Goal: Task Accomplishment & Management: Use online tool/utility

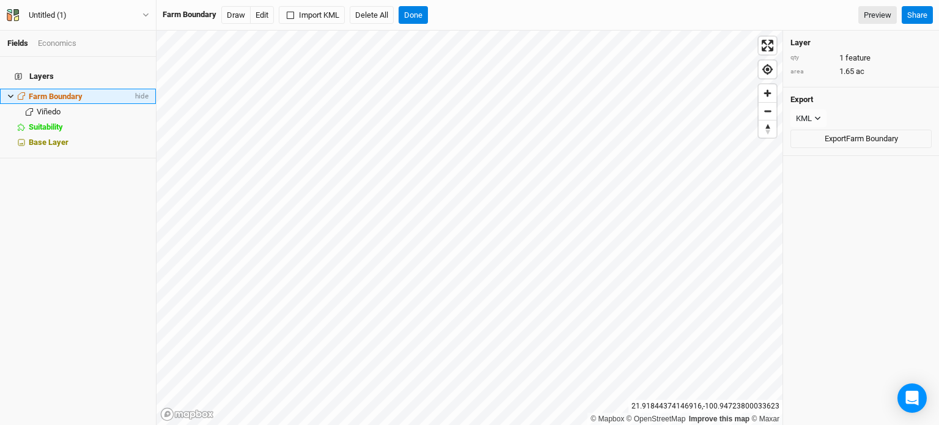
click at [13, 93] on icon at bounding box center [10, 96] width 7 height 7
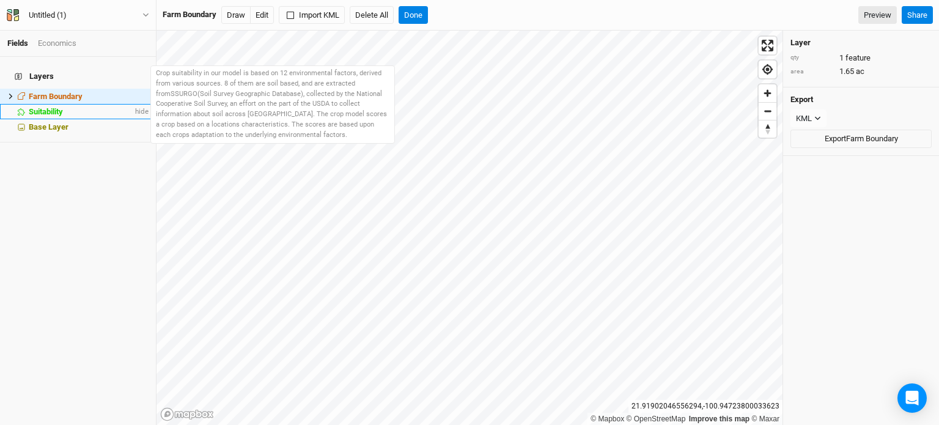
click at [50, 107] on span "Suitability" at bounding box center [46, 111] width 34 height 9
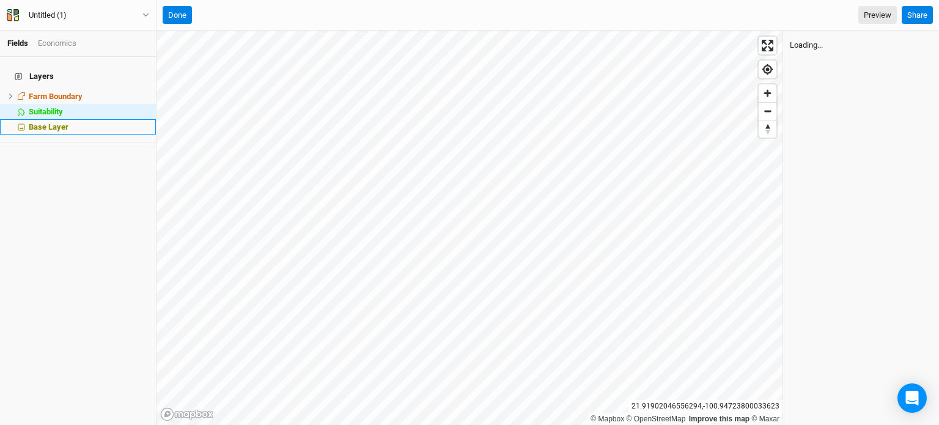
click at [59, 122] on span "Base Layer" at bounding box center [49, 126] width 40 height 9
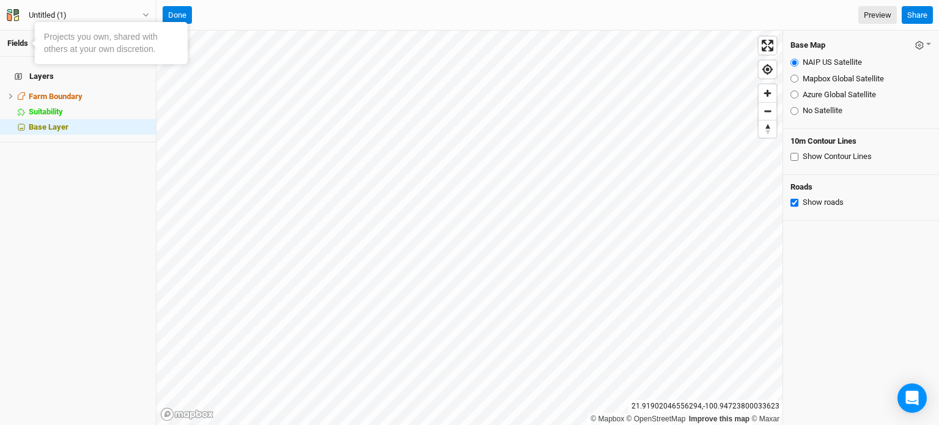
click at [23, 42] on link "Fields" at bounding box center [17, 42] width 21 height 9
click at [31, 65] on h4 "Layers" at bounding box center [77, 76] width 141 height 24
click at [27, 73] on h4 "Layers" at bounding box center [77, 76] width 141 height 24
click at [163, 17] on button "Done" at bounding box center [177, 15] width 29 height 18
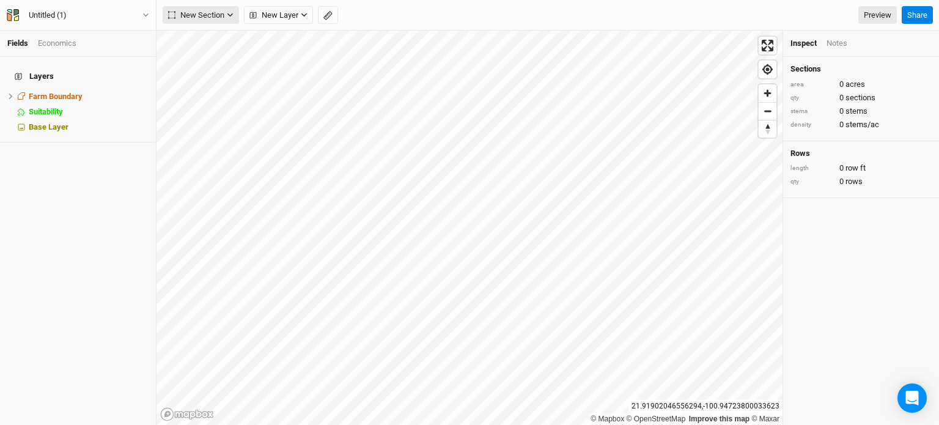
click at [215, 16] on span "New Section" at bounding box center [196, 15] width 56 height 12
click at [217, 37] on button "Grid" at bounding box center [211, 40] width 97 height 19
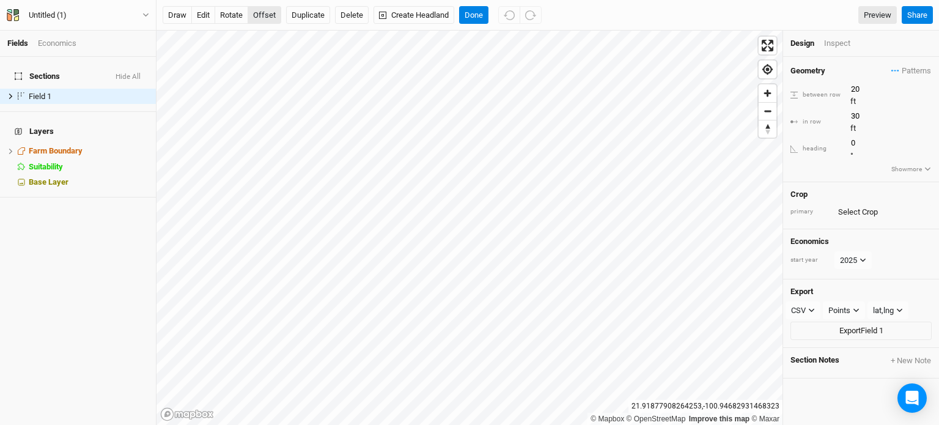
click at [267, 10] on button "offset" at bounding box center [264, 15] width 34 height 18
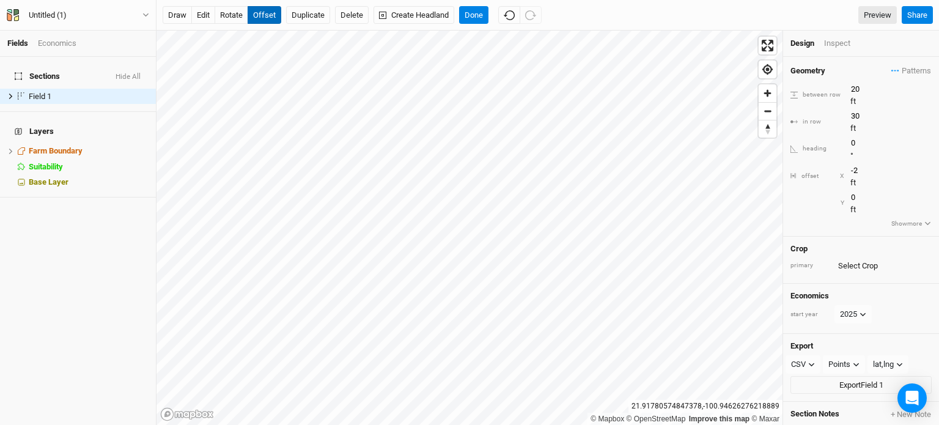
type input "-3"
click at [238, 14] on button "rotate" at bounding box center [231, 15] width 34 height 18
type input "344.8"
click at [361, 10] on button "Delete" at bounding box center [352, 15] width 34 height 18
click at [374, 23] on button "Confirm" at bounding box center [360, 15] width 38 height 18
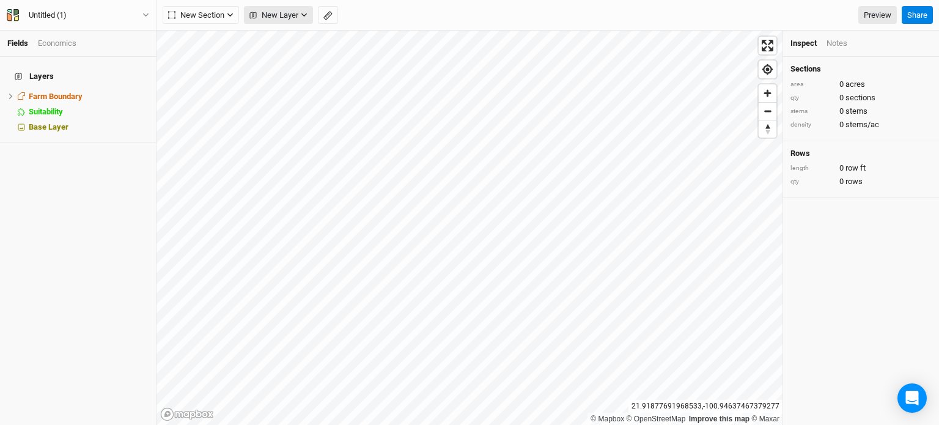
click at [244, 9] on button "New Layer" at bounding box center [278, 15] width 69 height 18
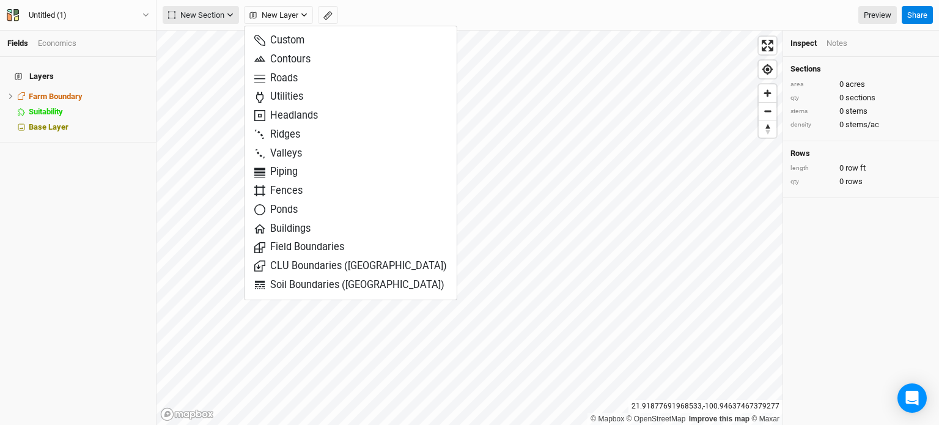
click at [222, 13] on span "New Section" at bounding box center [196, 15] width 56 height 12
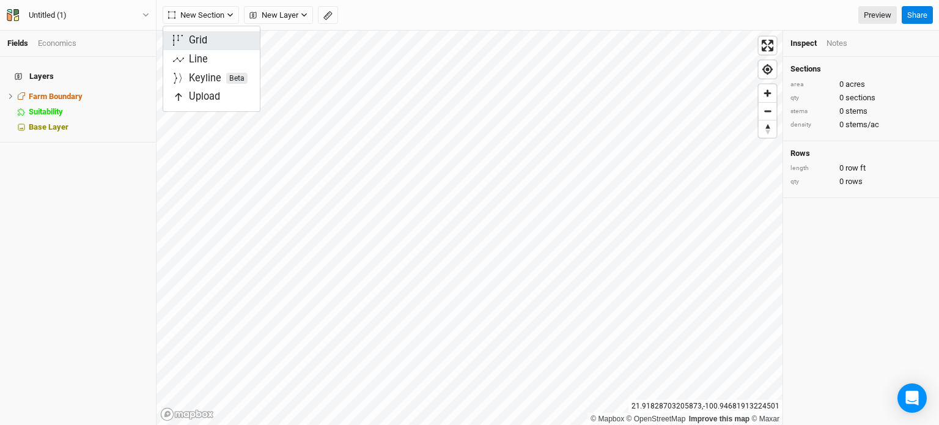
click at [211, 42] on button "Grid" at bounding box center [211, 40] width 97 height 19
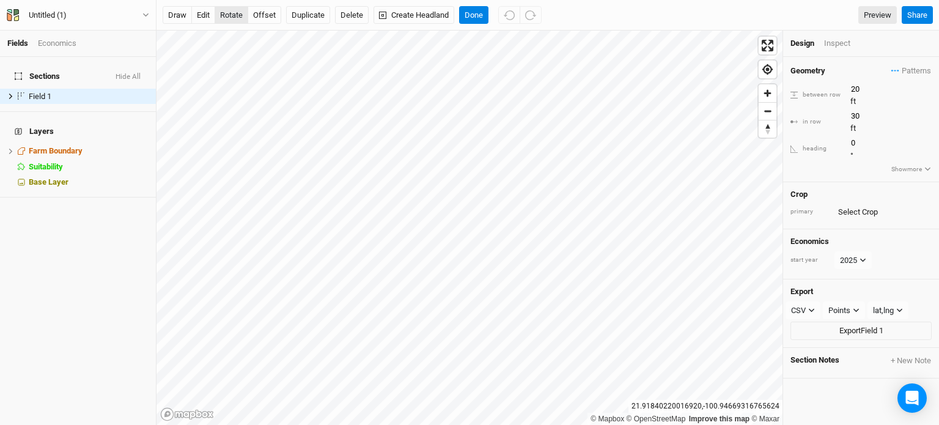
click at [241, 14] on button "rotate" at bounding box center [231, 15] width 34 height 18
type input "335.6"
click at [268, 12] on button "offset" at bounding box center [264, 15] width 34 height 18
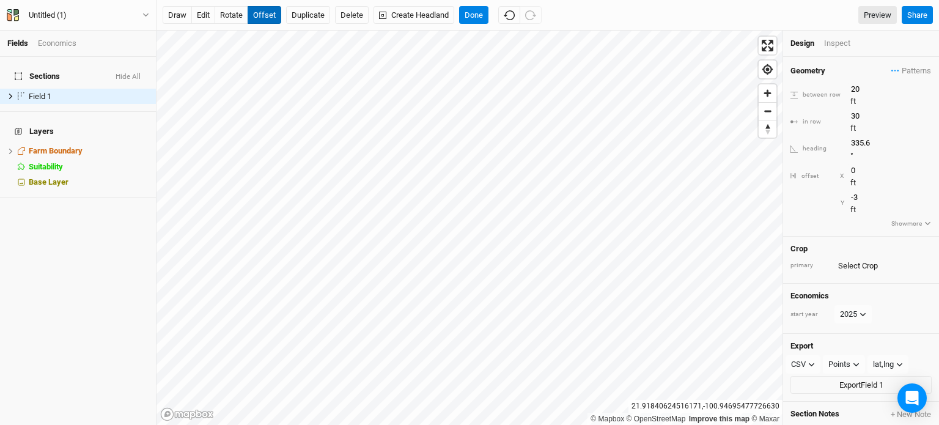
type input "-4"
click at [268, 12] on button "offset" at bounding box center [264, 15] width 34 height 18
type input "3"
type input "-11"
type input "7"
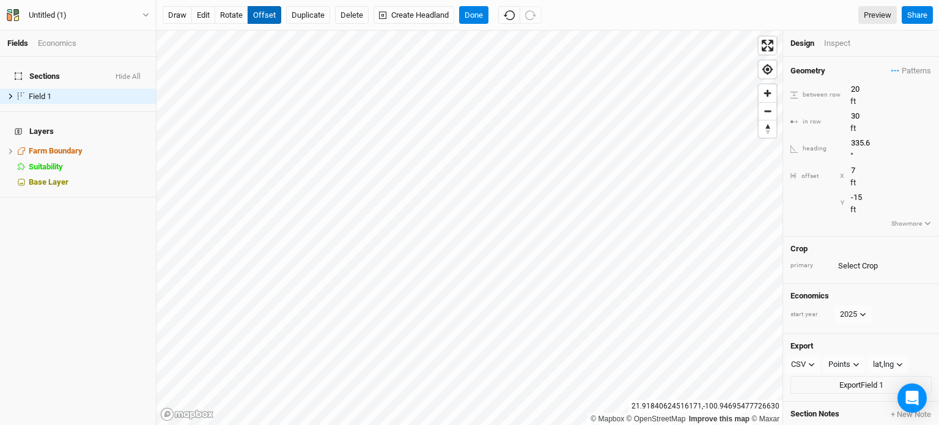
type input "-16"
type input "9"
click at [219, 10] on button "rotate" at bounding box center [231, 15] width 34 height 18
type input "328"
click at [275, 14] on button "offset" at bounding box center [264, 15] width 34 height 18
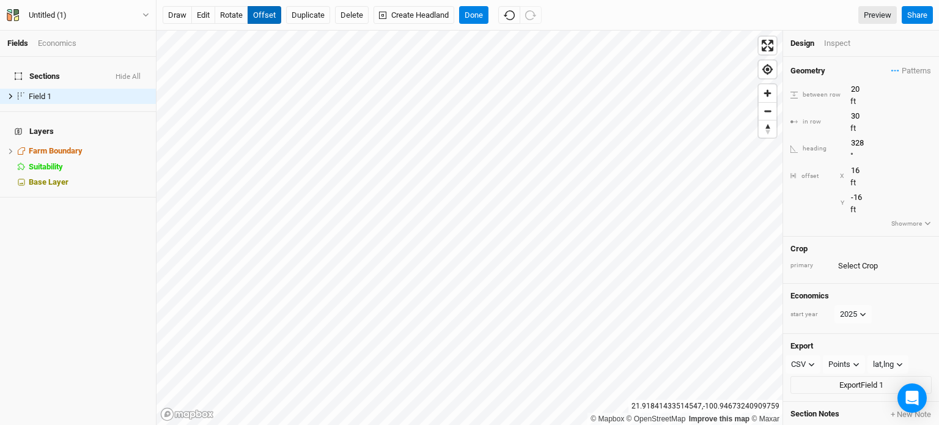
type input "17"
type input "-13"
type input "21"
type input "-10"
type input "20"
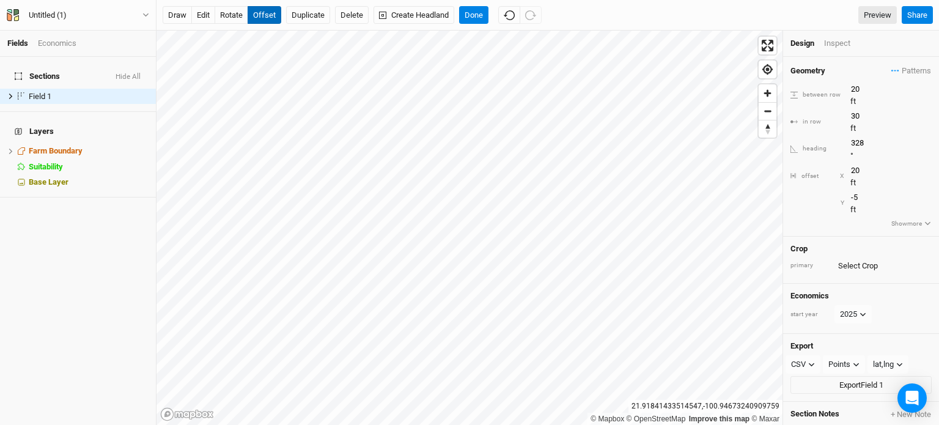
type input "-3"
type input "13"
type input "4"
type input "12"
click at [144, 19] on button "Untitled (1)" at bounding box center [78, 15] width 144 height 13
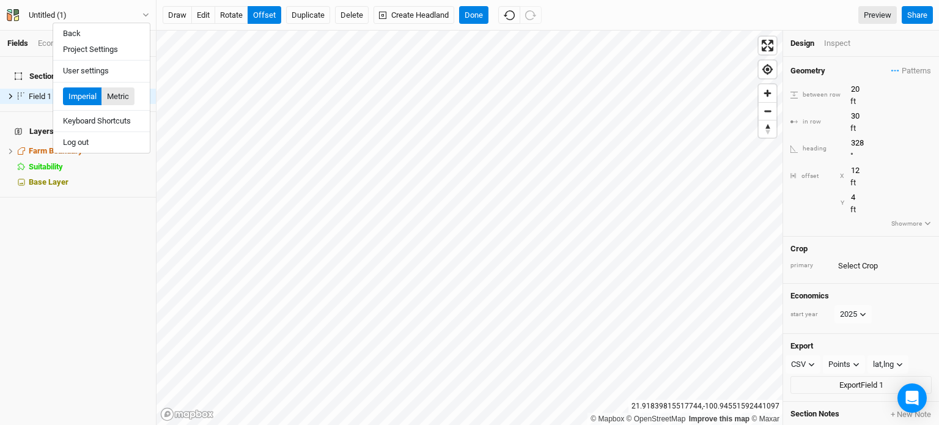
click at [125, 101] on button "Metric" at bounding box center [117, 96] width 33 height 18
type input "6.096"
type input "9.144"
type input "3.6576"
type input "1.2192"
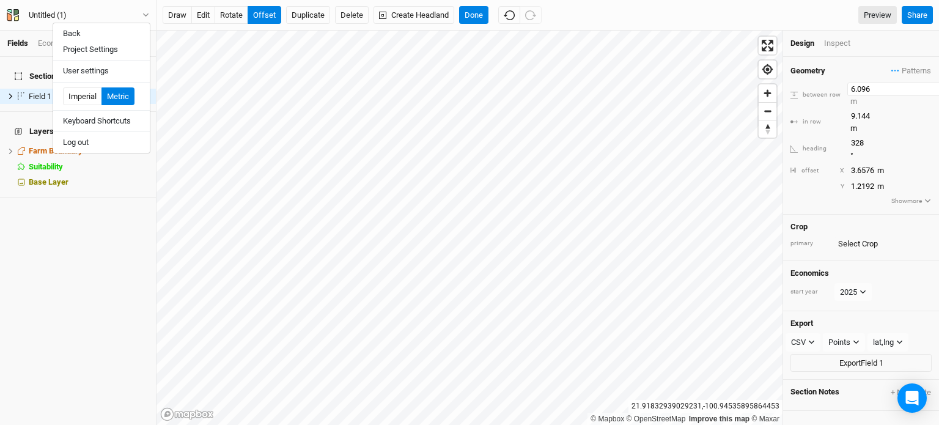
click at [862, 90] on input "6.096" at bounding box center [900, 88] width 106 height 13
type input "2"
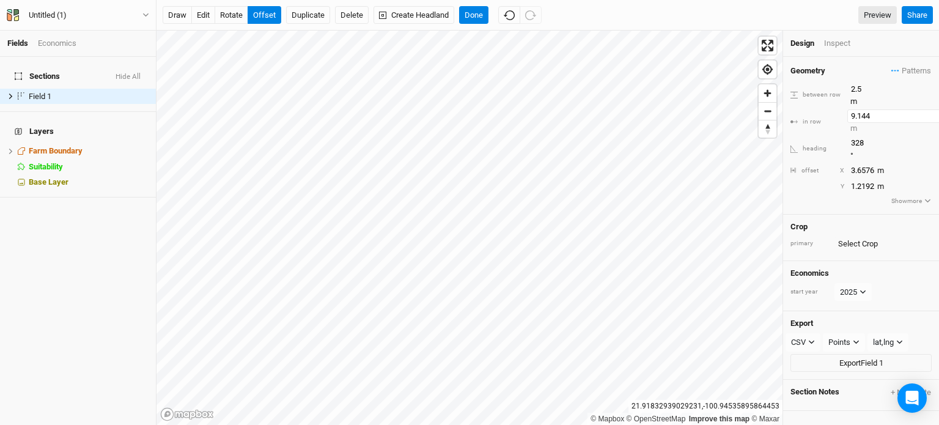
click at [860, 109] on input "9.144" at bounding box center [900, 115] width 106 height 13
click at [855, 92] on input "2.5" at bounding box center [900, 88] width 106 height 13
type input "3"
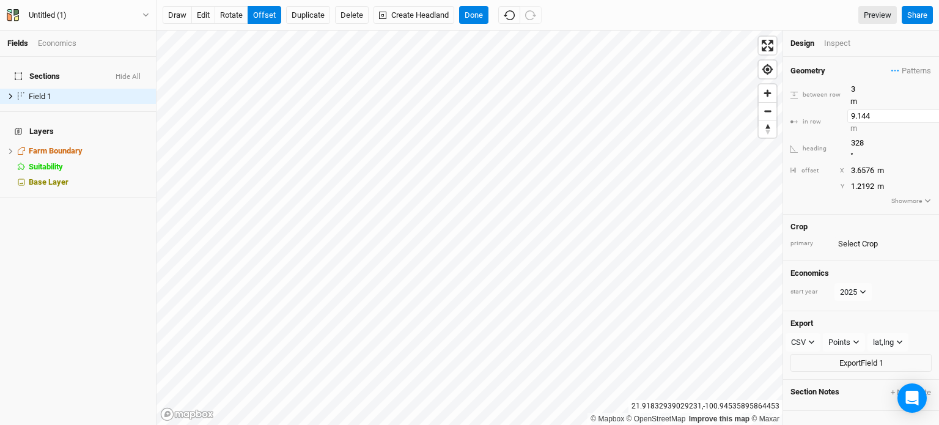
click at [862, 109] on input "9.144" at bounding box center [900, 115] width 106 height 13
type input "1"
click at [808, 164] on div "Geometry Patterns ＋ New in-row pattern between row 3 m in row 1 m heading 328 °…" at bounding box center [861, 136] width 156 height 158
click at [854, 236] on input "text" at bounding box center [882, 243] width 97 height 15
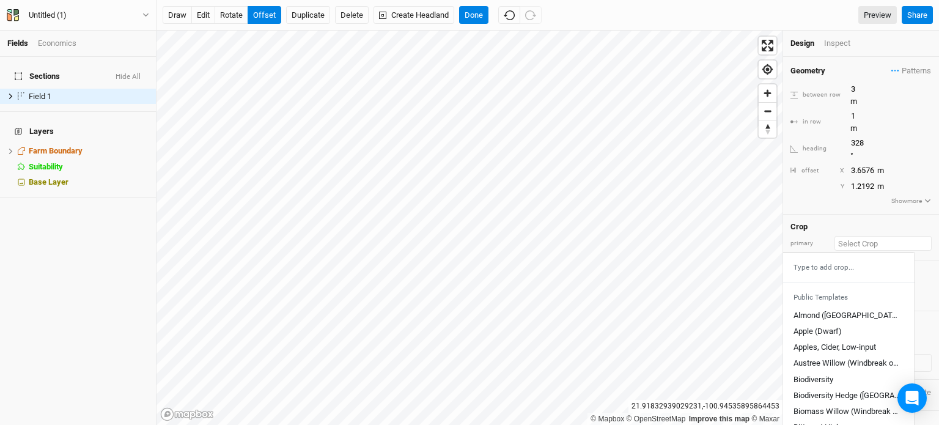
click at [854, 236] on input "text" at bounding box center [882, 243] width 97 height 15
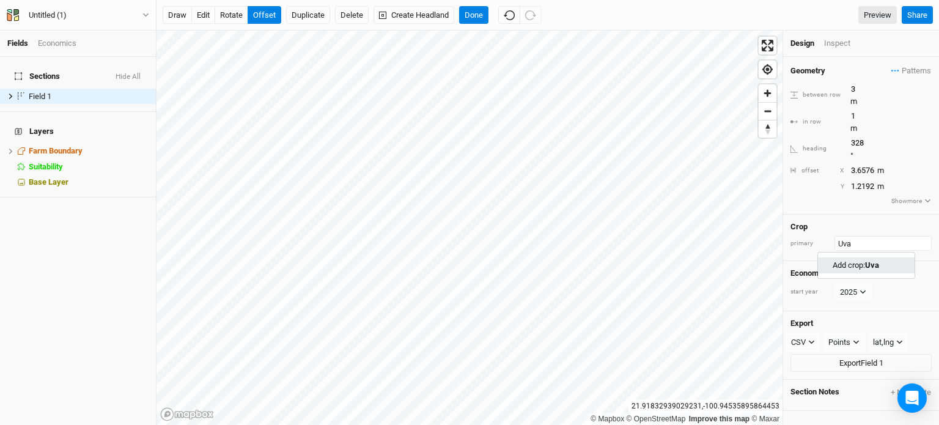
click at [881, 257] on link "Add crop: Uva" at bounding box center [866, 265] width 97 height 16
type input "Uva"
type input "6.096"
type input "9.144"
click at [832, 240] on div "button" at bounding box center [833, 243] width 7 height 7
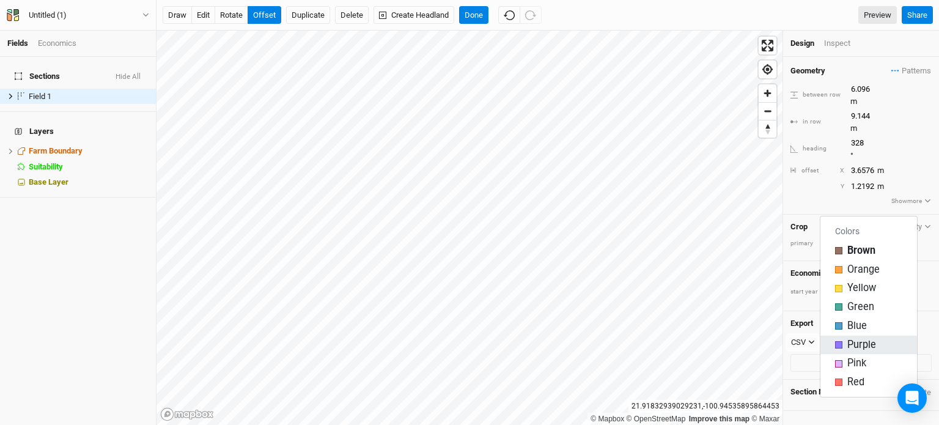
click at [849, 341] on span "Purple" at bounding box center [861, 345] width 29 height 14
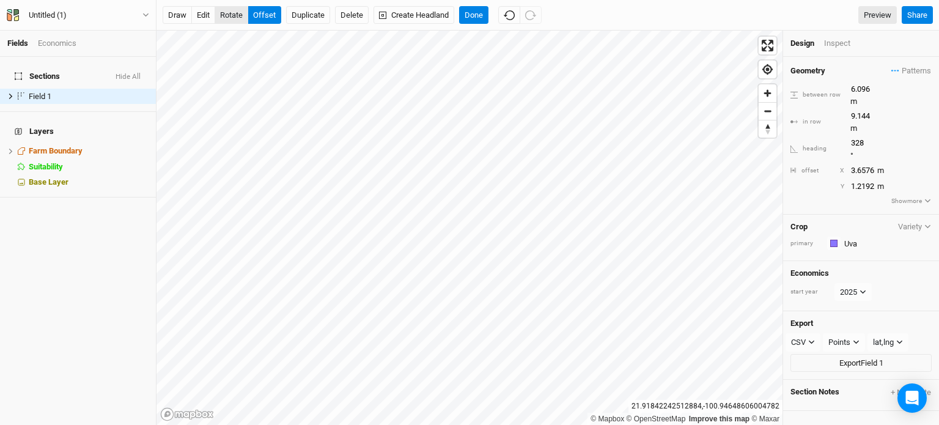
click at [219, 12] on button "rotate" at bounding box center [231, 15] width 34 height 18
type input "332.6"
click at [273, 16] on button "offset" at bounding box center [264, 15] width 34 height 18
type input "7.3152"
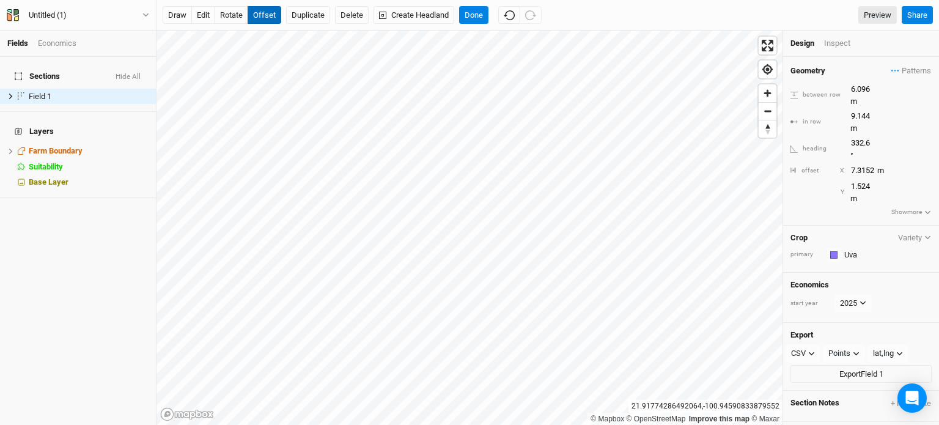
type input "1.8288"
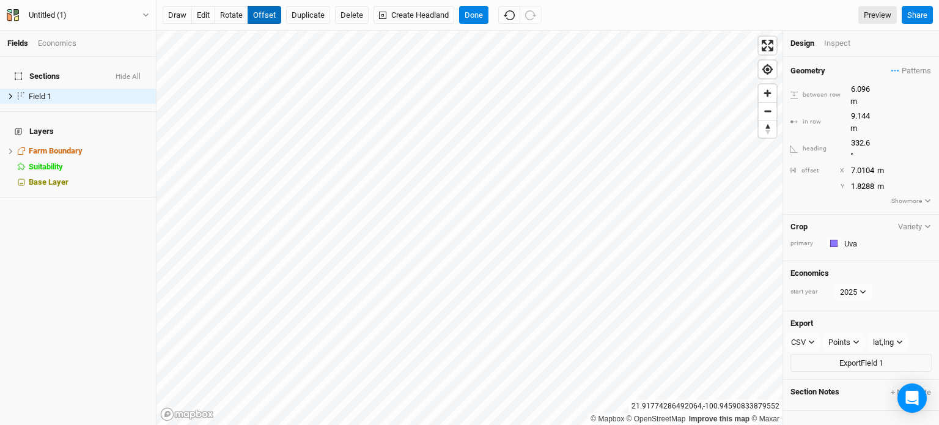
type input "7.3152"
type input "1.524"
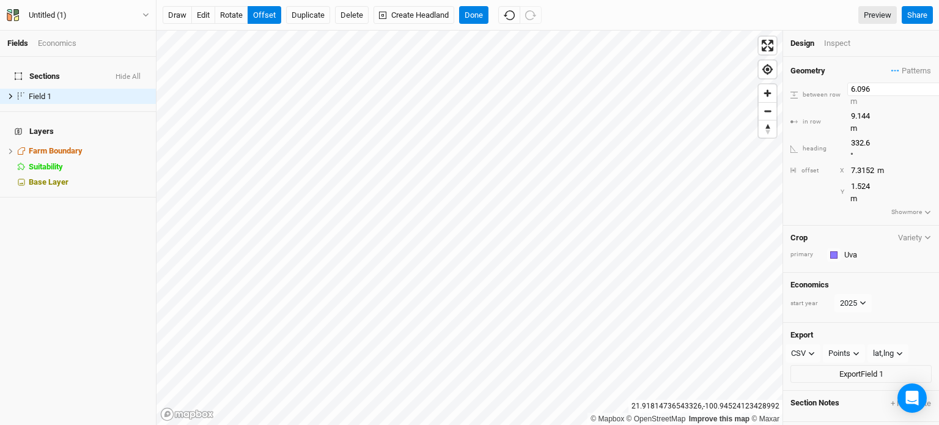
click at [859, 90] on input "6.096" at bounding box center [900, 88] width 106 height 13
type input "3"
click at [836, 95] on div "Geometry Patterns ＋ New in-row pattern between row 3 m in row 9.144 m heading 3…" at bounding box center [861, 141] width 156 height 169
click at [195, 18] on button "edit" at bounding box center [203, 15] width 24 height 18
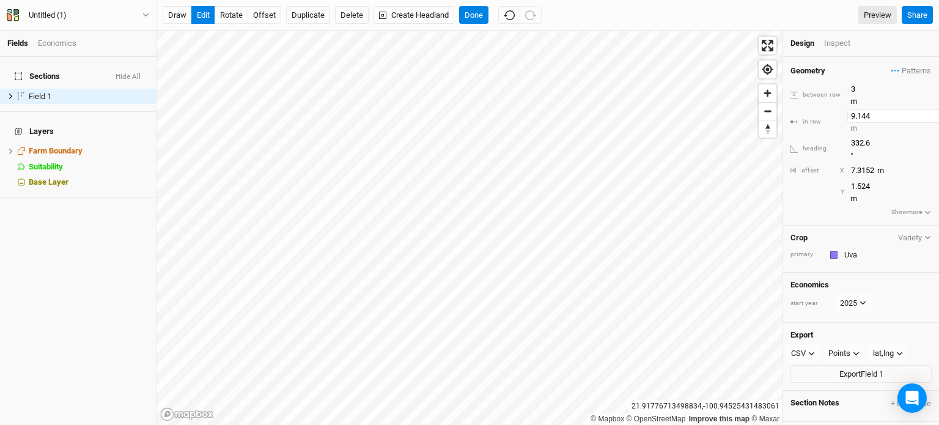
click at [860, 109] on input "9.144" at bounding box center [900, 115] width 106 height 13
type input "1"
click at [811, 188] on div "Y" at bounding box center [822, 192] width 43 height 9
click at [854, 89] on input "3" at bounding box center [900, 88] width 106 height 13
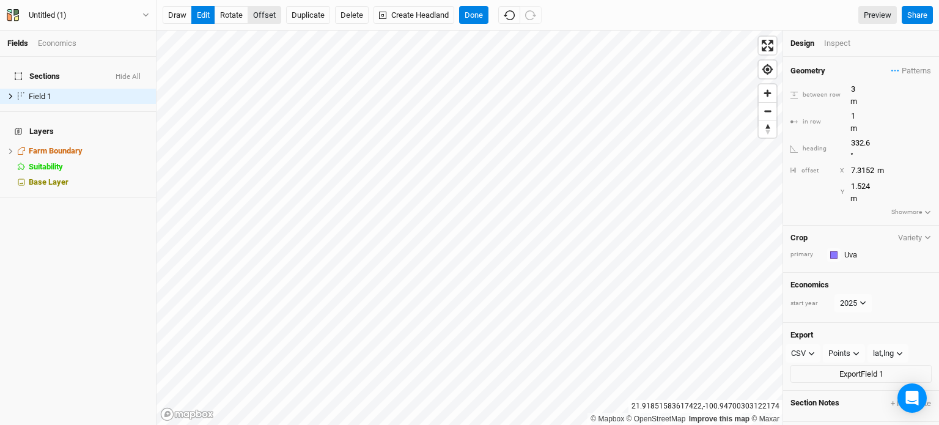
click at [270, 10] on button "offset" at bounding box center [264, 15] width 34 height 18
type input "10.0584"
click at [855, 90] on input "3" at bounding box center [900, 88] width 106 height 13
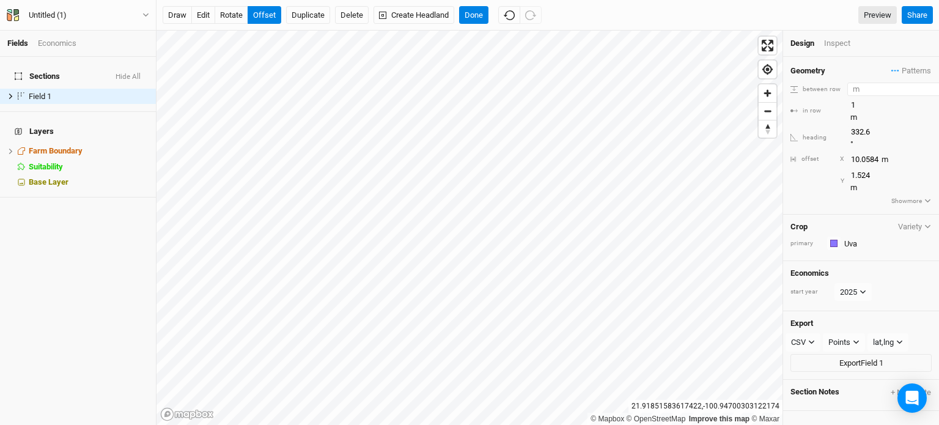
type input "2"
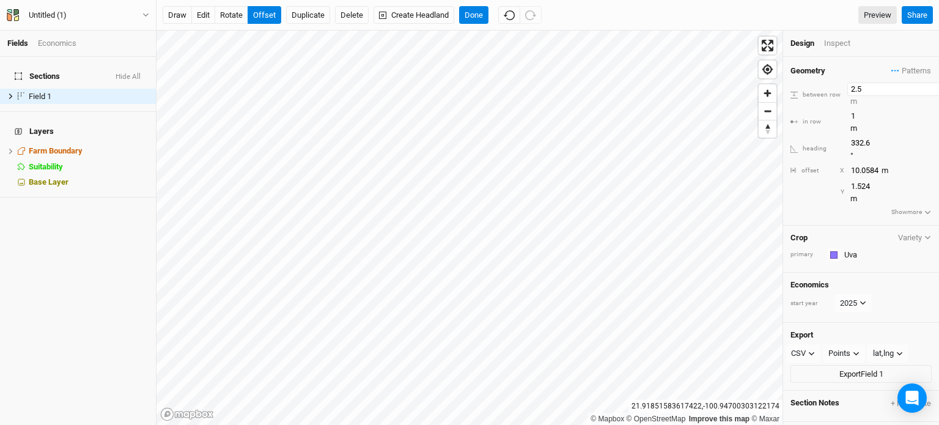
type input "2.5"
click at [831, 94] on div "between row 2.5 m" at bounding box center [860, 94] width 141 height 24
click at [205, 16] on button "edit" at bounding box center [203, 15] width 24 height 18
click at [473, 18] on button "Done" at bounding box center [473, 15] width 29 height 18
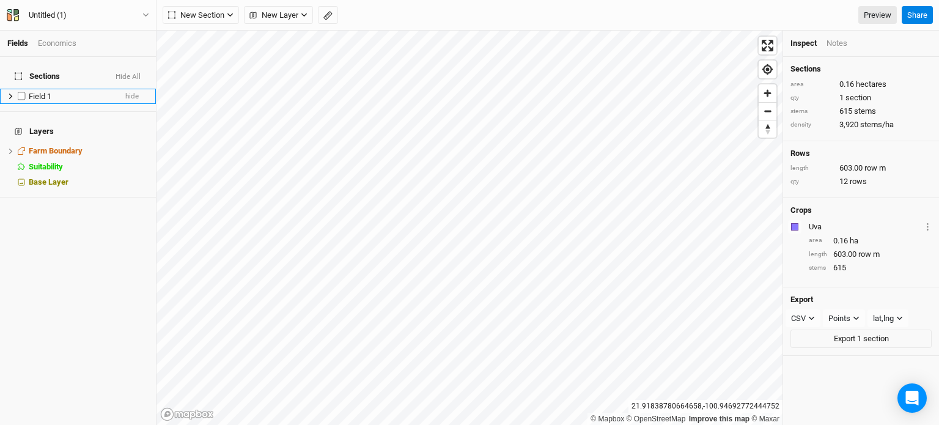
click at [38, 95] on li "Field 1 hide" at bounding box center [78, 96] width 156 height 15
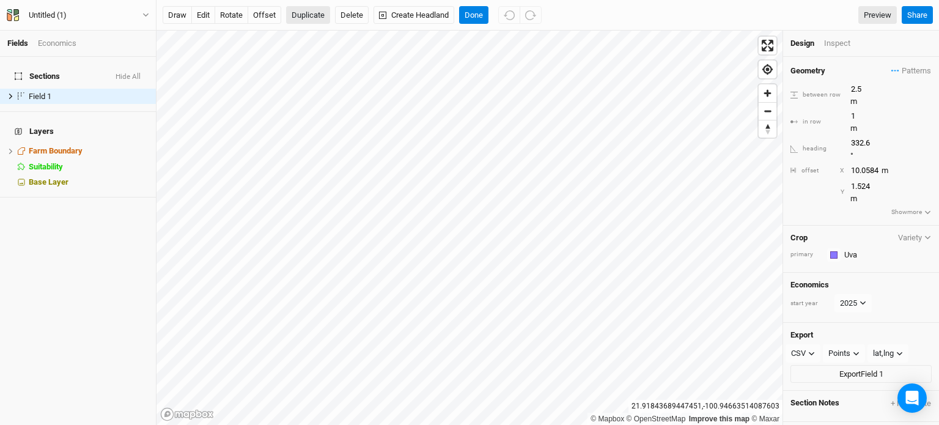
click at [303, 16] on button "Duplicate" at bounding box center [308, 15] width 44 height 18
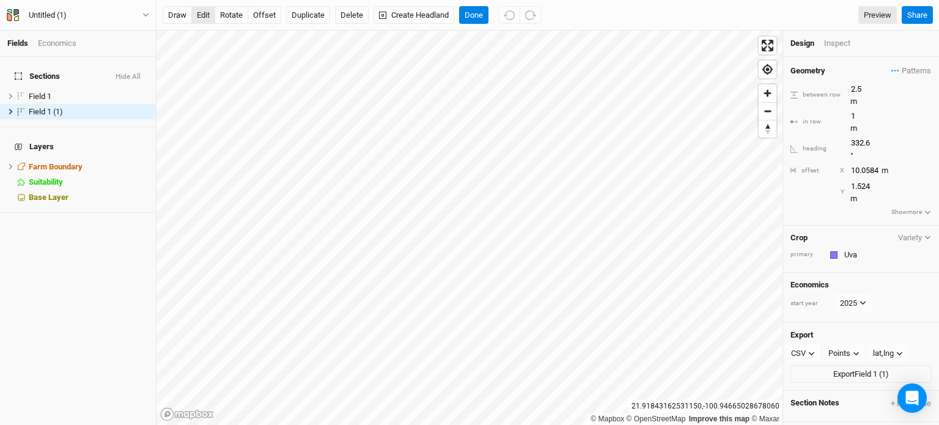
click at [191, 9] on button "edit" at bounding box center [203, 15] width 24 height 18
click at [240, 16] on button "rotate" at bounding box center [231, 15] width 34 height 18
click at [938, 0] on html "Fields Economics Sections Hide All Field 1 hide Field 1 (1) hide Layers Farm Bo…" at bounding box center [469, 212] width 939 height 425
click at [211, 16] on button "edit" at bounding box center [203, 15] width 24 height 18
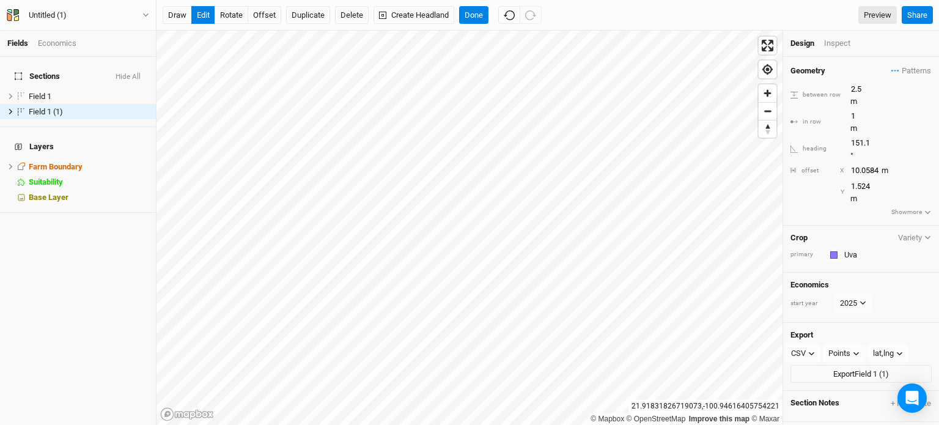
click at [274, 5] on div "draw edit rotate offset Duplicate Delete Create Headland Done Preview Share" at bounding box center [547, 15] width 782 height 31
click at [225, 16] on button "rotate" at bounding box center [231, 15] width 34 height 18
type input "128"
click at [467, 20] on button "Done" at bounding box center [473, 15] width 29 height 18
click at [241, 13] on button "rotate" at bounding box center [231, 15] width 34 height 18
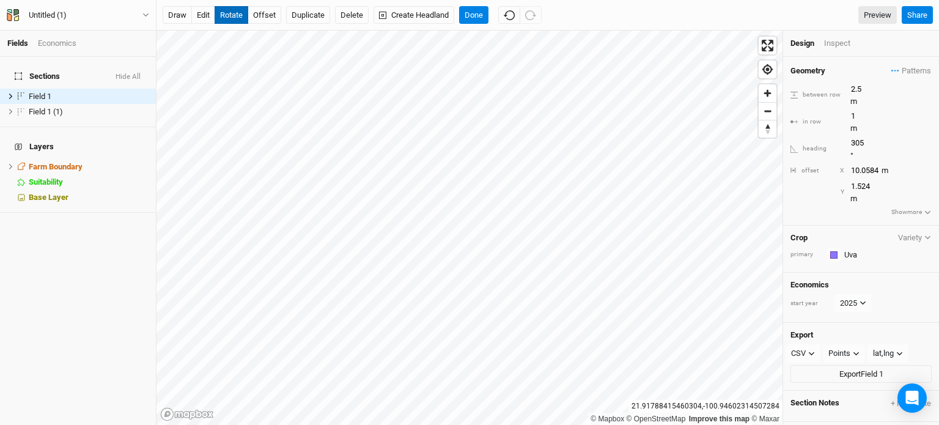
type input "309.3"
click at [258, 12] on button "offset" at bounding box center [264, 15] width 34 height 18
type input "10.3632"
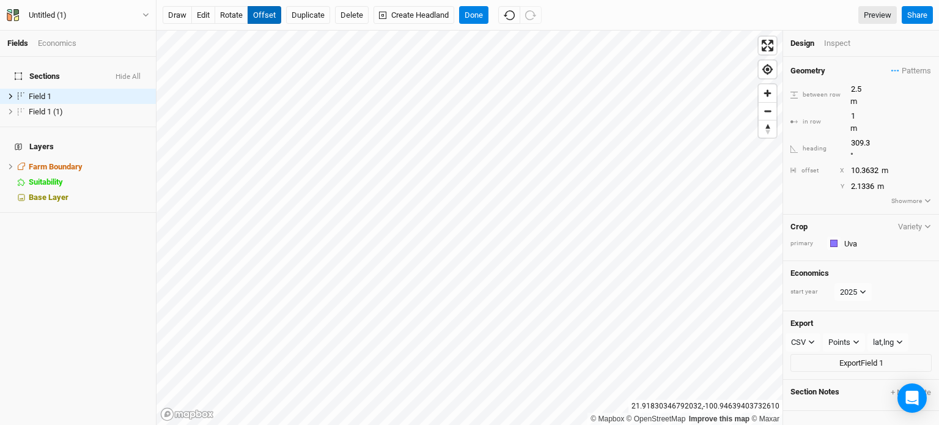
type input "1.8288"
click at [225, 6] on button "rotate" at bounding box center [231, 15] width 34 height 18
type input "336.8"
click at [344, 11] on button "Delete" at bounding box center [352, 15] width 34 height 18
